Goal: Book appointment/travel/reservation

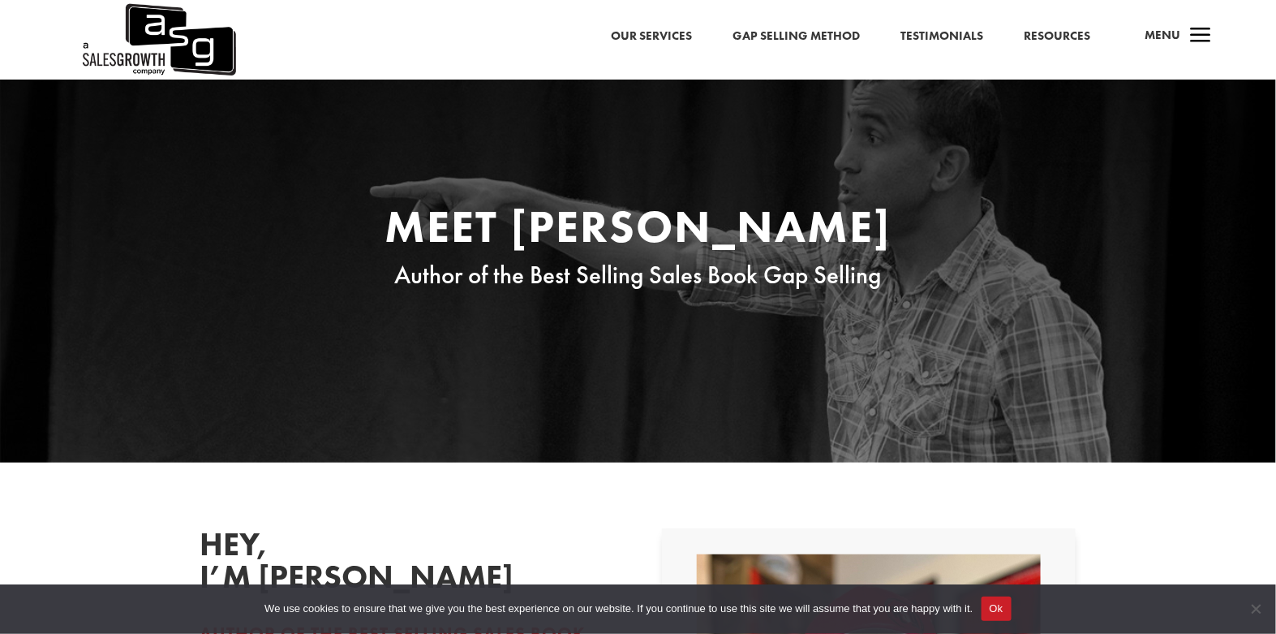
click at [1174, 36] on span "Menu" at bounding box center [1163, 35] width 36 height 16
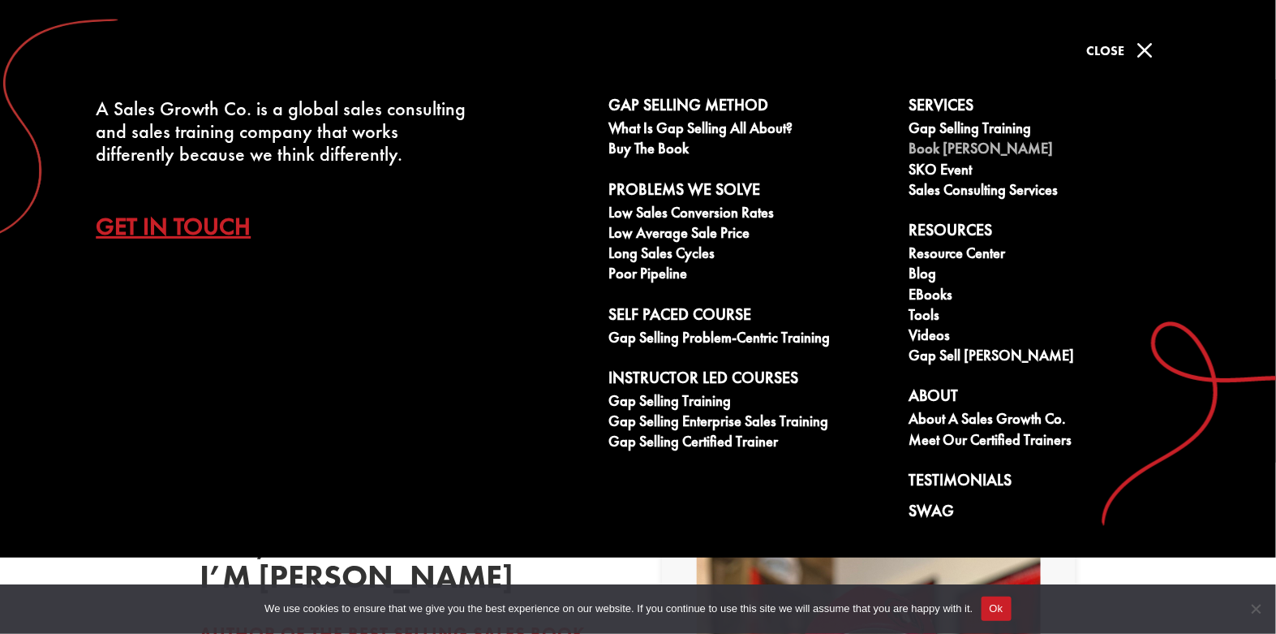
click at [975, 148] on link "Book [PERSON_NAME]" at bounding box center [1050, 150] width 282 height 20
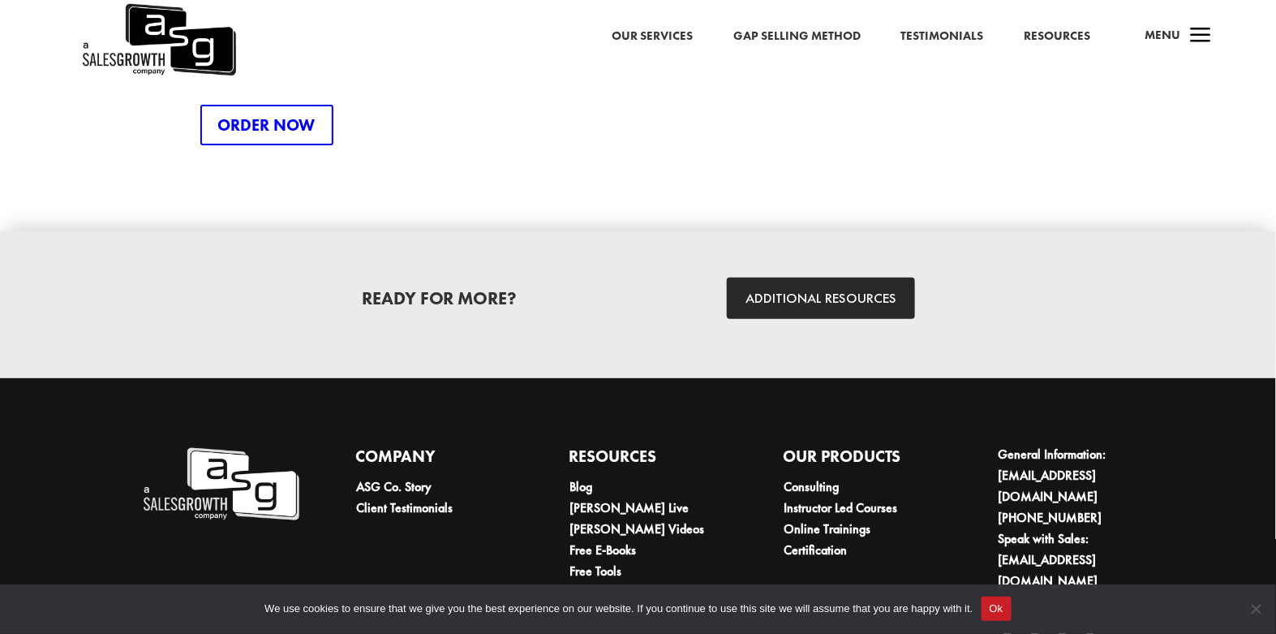
scroll to position [2358, 0]
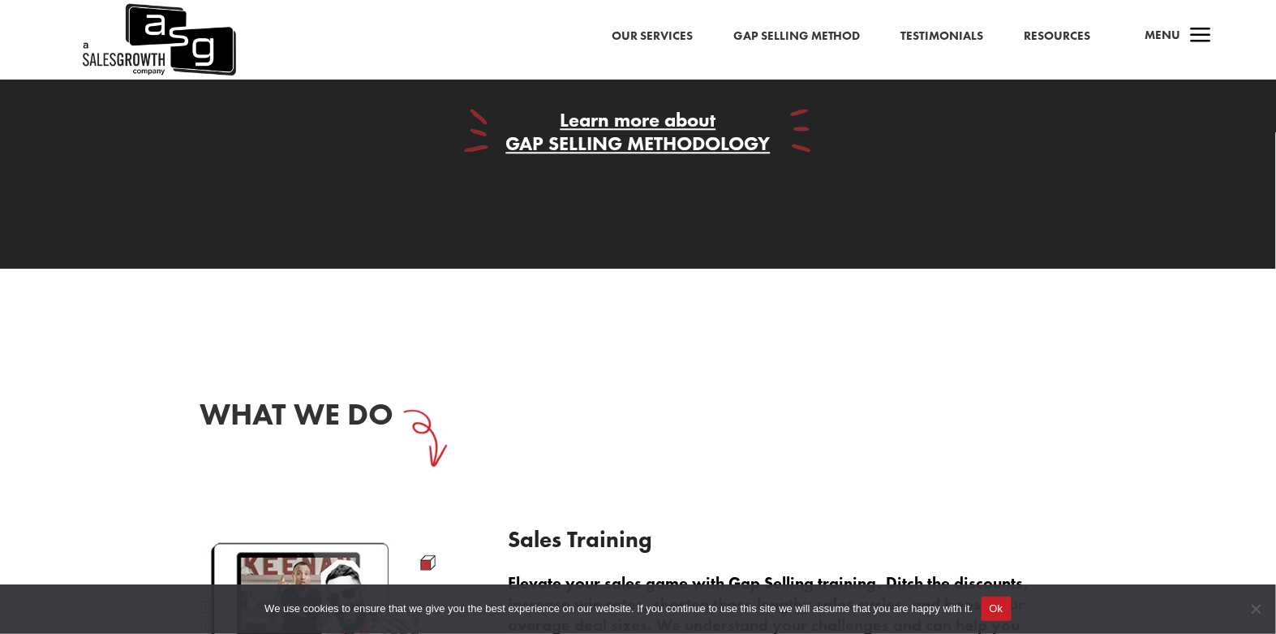
click at [994, 603] on button "Ok" at bounding box center [997, 608] width 30 height 24
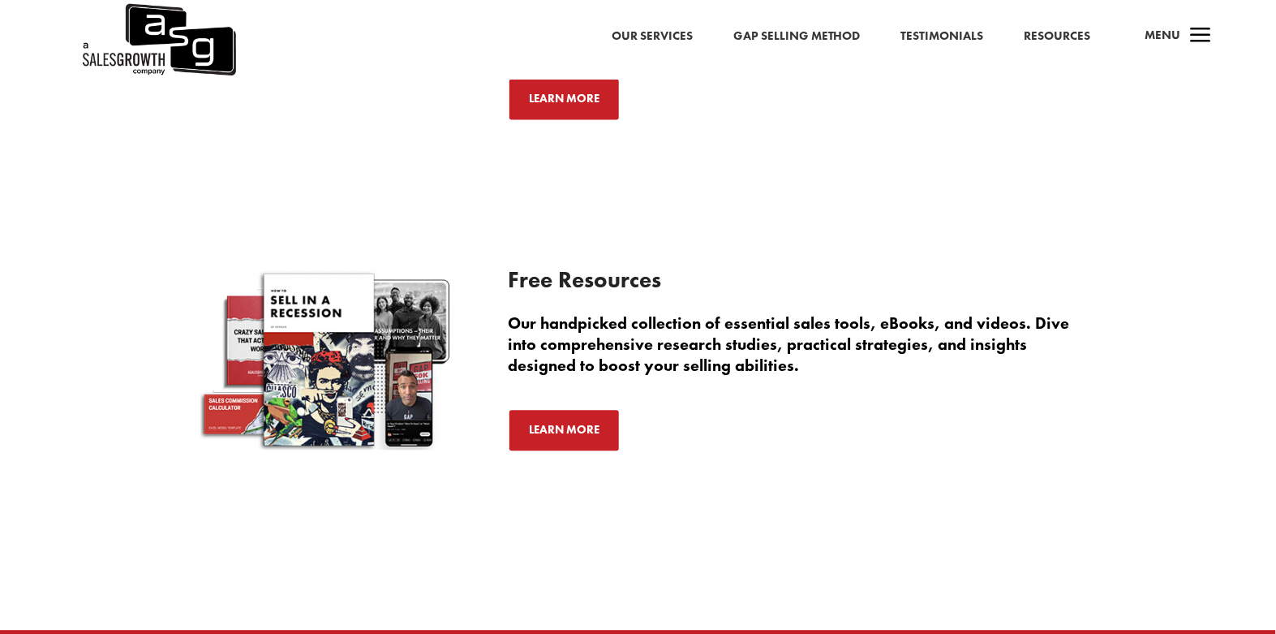
scroll to position [5925, 0]
